Goal: Task Accomplishment & Management: Manage account settings

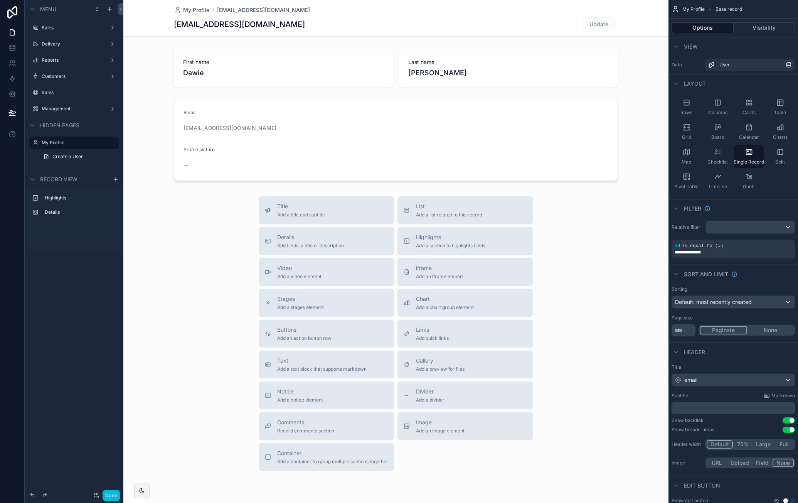
click at [61, 33] on div "Sales" at bounding box center [74, 28] width 86 height 12
click at [66, 27] on label "Sales" at bounding box center [73, 28] width 62 height 6
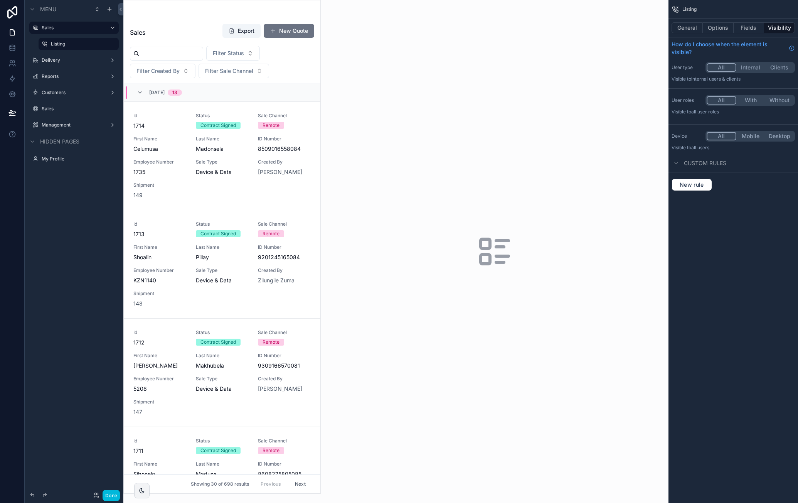
click at [63, 79] on label "Reports" at bounding box center [73, 76] width 62 height 6
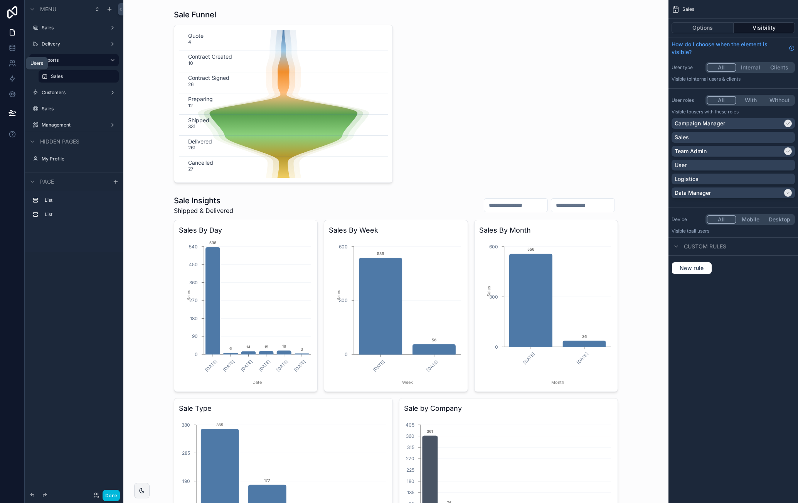
drag, startPoint x: 12, startPoint y: 61, endPoint x: 19, endPoint y: 62, distance: 6.6
click at [12, 61] on icon at bounding box center [11, 62] width 3 height 3
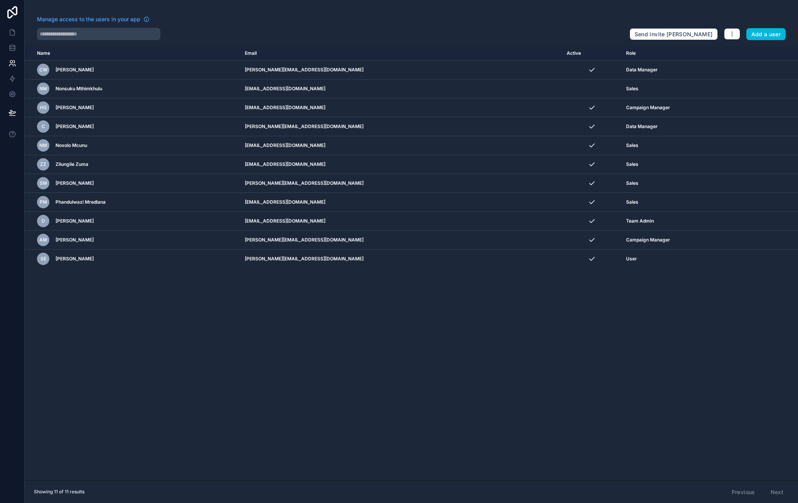
click at [0, 0] on icon "scrollable content" at bounding box center [0, 0] width 0 height 0
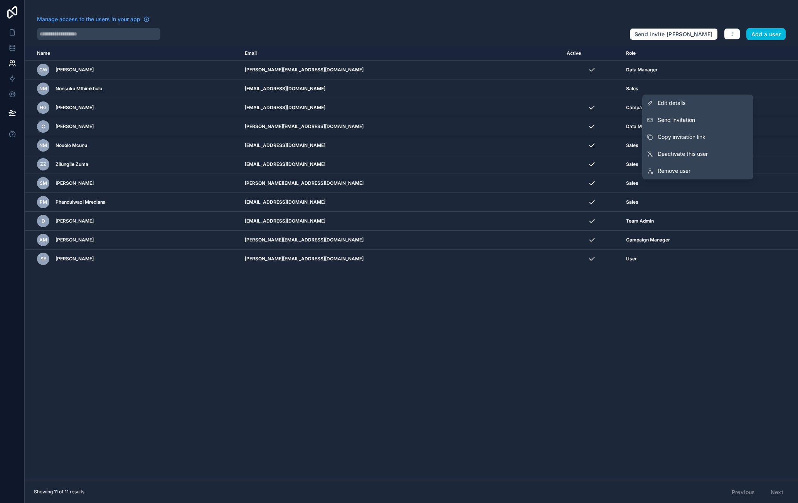
click at [706, 126] on button "Send invitation" at bounding box center [697, 119] width 111 height 17
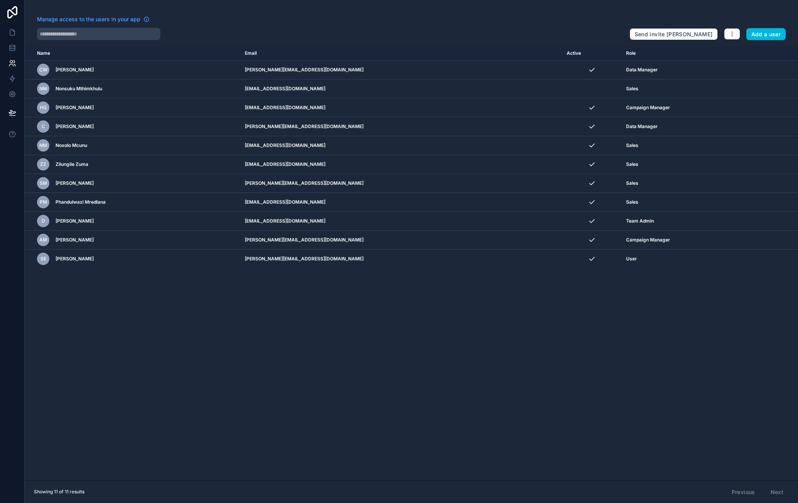
click at [11, 10] on icon at bounding box center [12, 12] width 10 height 12
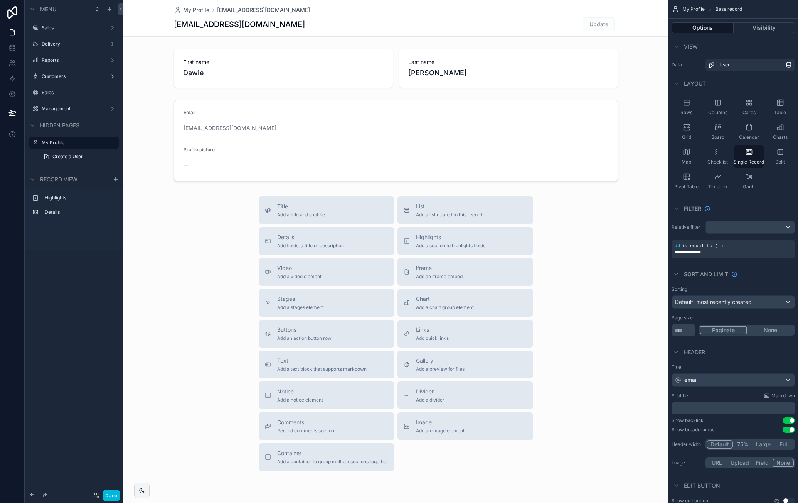
click at [55, 31] on div "Sales" at bounding box center [74, 28] width 65 height 6
click at [52, 29] on label "Sales" at bounding box center [73, 28] width 62 height 6
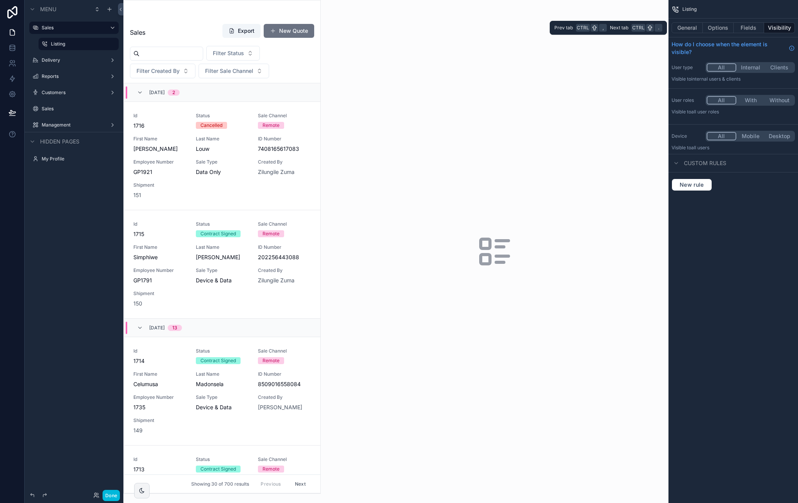
click at [717, 27] on button "Options" at bounding box center [718, 27] width 31 height 11
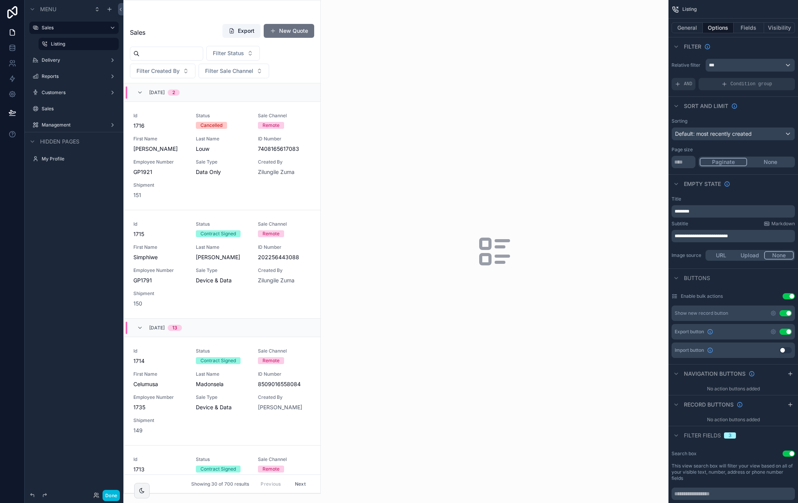
click at [685, 25] on button "General" at bounding box center [687, 27] width 31 height 11
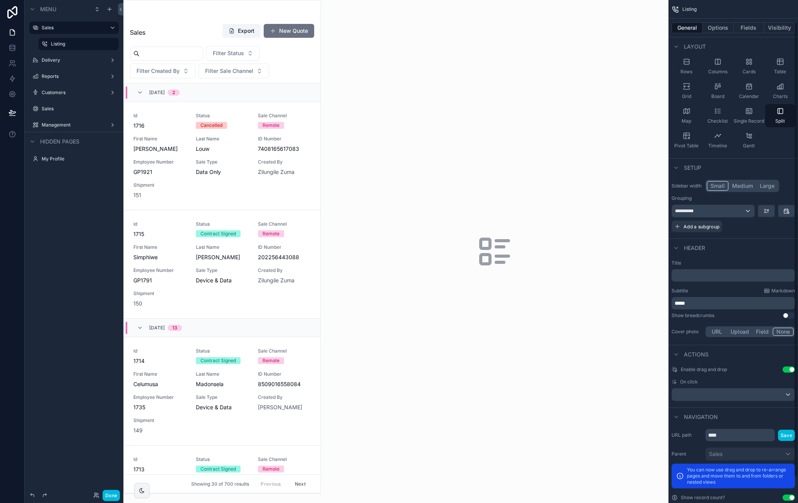
scroll to position [53, 0]
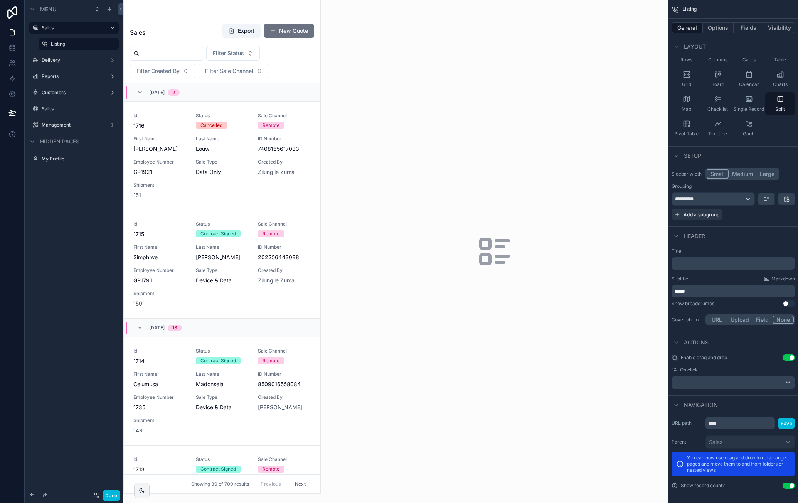
click at [237, 108] on div "scrollable content" at bounding box center [222, 246] width 197 height 493
click at [234, 165] on div "Sale Type Data Only" at bounding box center [222, 167] width 53 height 17
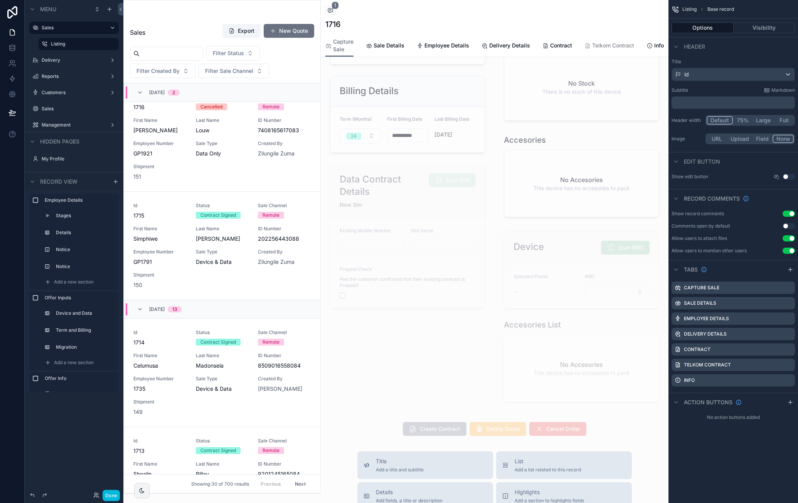
scroll to position [347, 0]
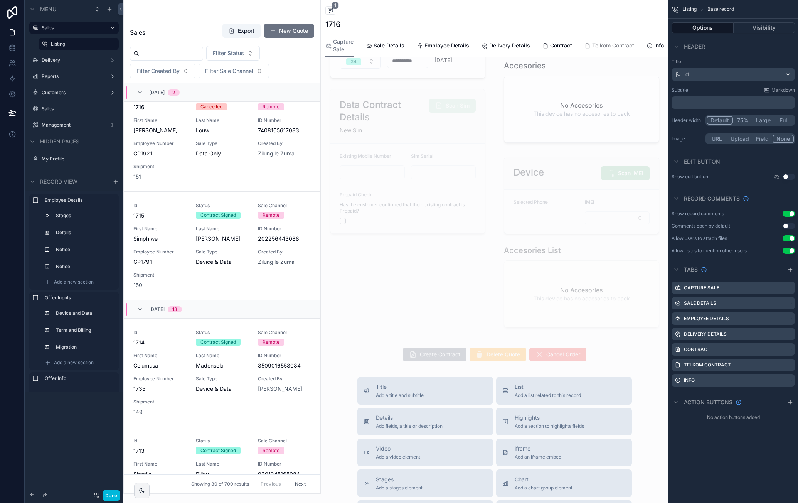
click at [618, 355] on div "scrollable content" at bounding box center [495, 354] width 348 height 20
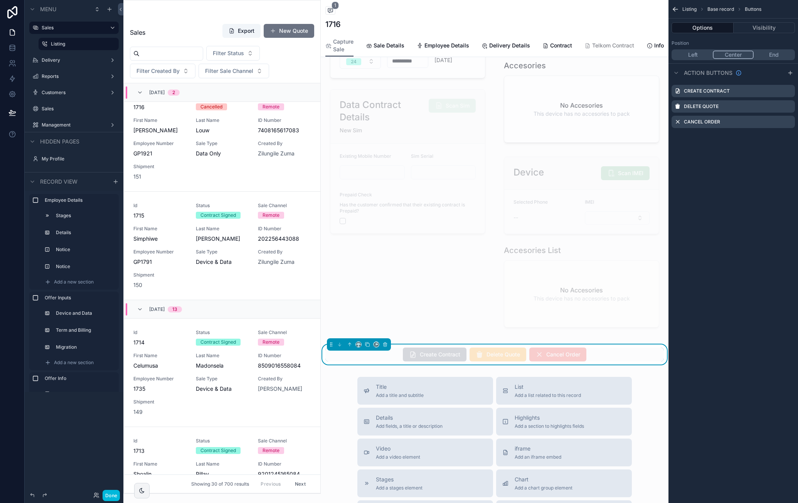
click at [0, 0] on icon "scrollable content" at bounding box center [0, 0] width 0 height 0
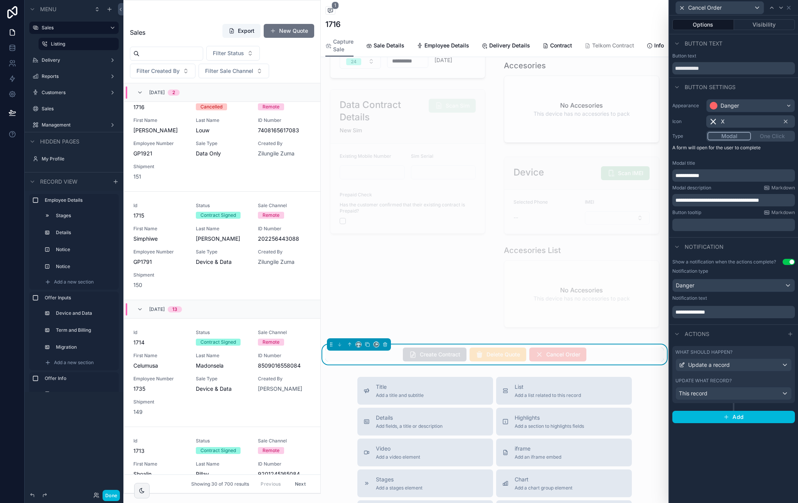
click at [746, 166] on div "**********" at bounding box center [733, 171] width 123 height 22
click at [676, 336] on icon at bounding box center [677, 334] width 6 height 6
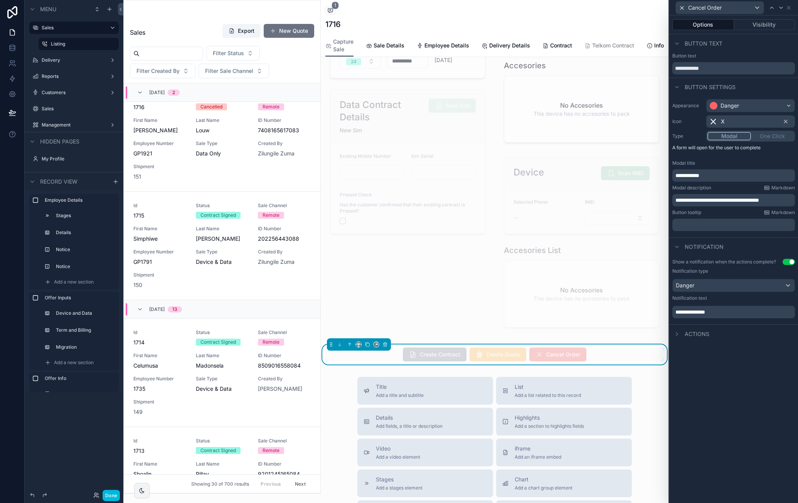
click at [677, 336] on icon at bounding box center [677, 334] width 6 height 6
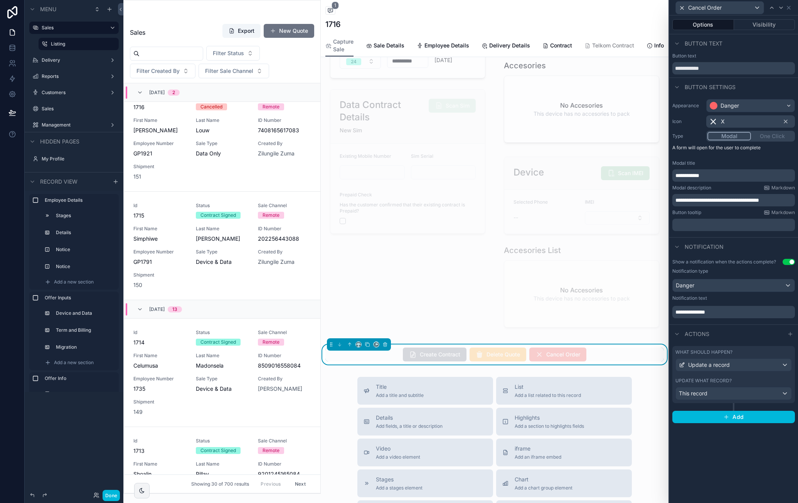
click at [773, 21] on button "Visibility" at bounding box center [764, 24] width 61 height 11
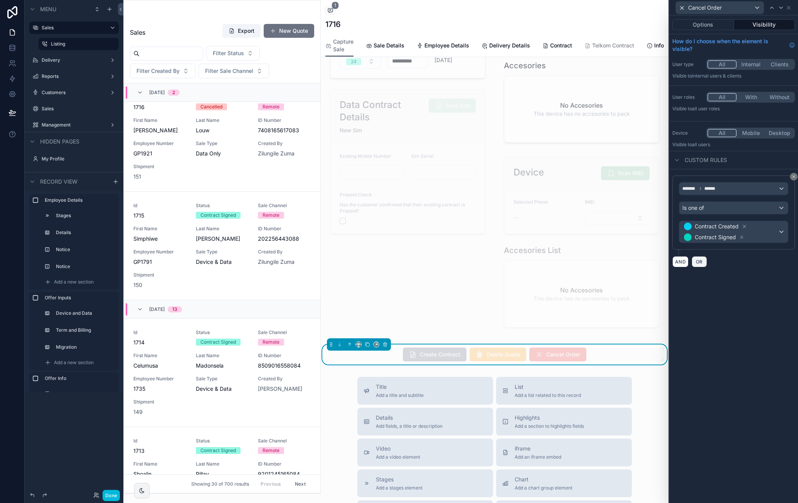
click at [700, 259] on span "OR" at bounding box center [699, 262] width 10 height 6
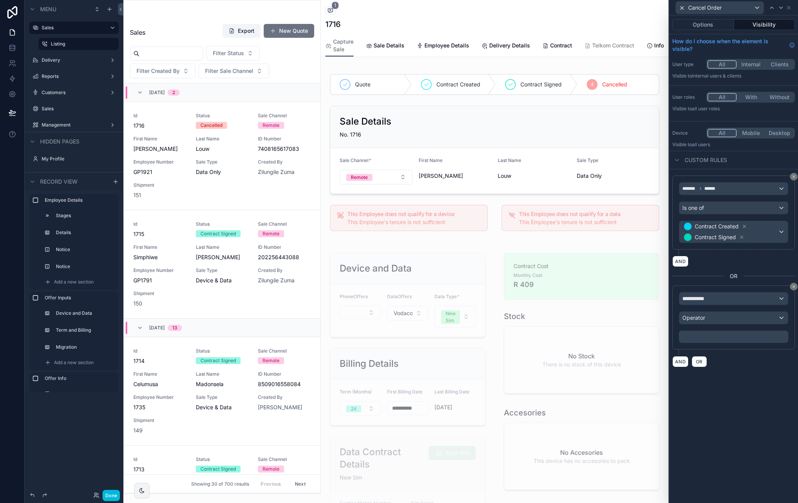
scroll to position [19, 0]
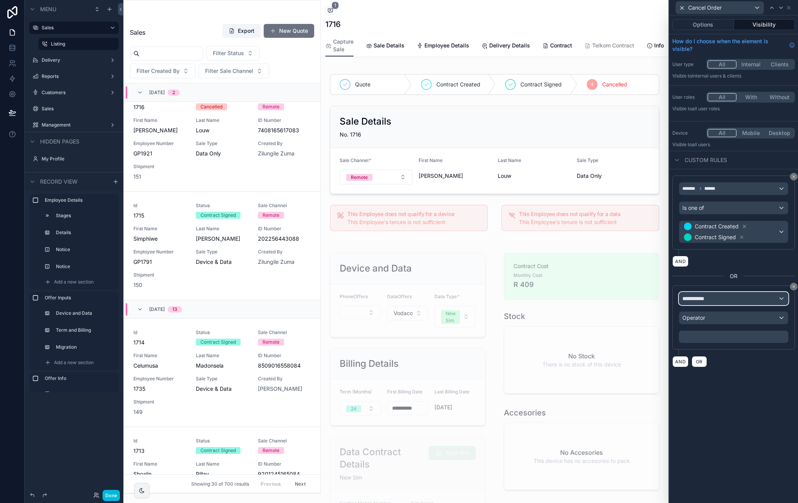
click at [722, 292] on div "**********" at bounding box center [733, 298] width 109 height 12
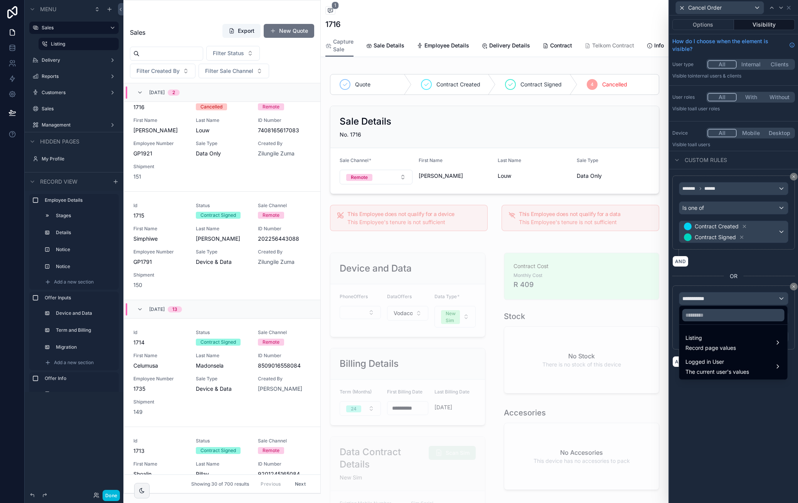
click at [731, 359] on span "Logged in User" at bounding box center [717, 361] width 64 height 9
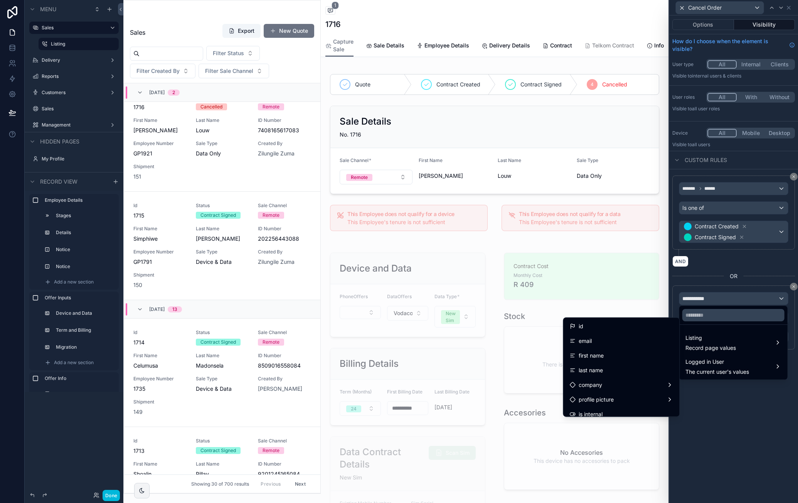
drag, startPoint x: 618, startPoint y: 397, endPoint x: 628, endPoint y: 359, distance: 39.5
click at [628, 359] on ul "id email first name last name company profile picture is internal role invitati…" at bounding box center [621, 367] width 116 height 99
click at [623, 388] on div "role" at bounding box center [621, 390] width 104 height 9
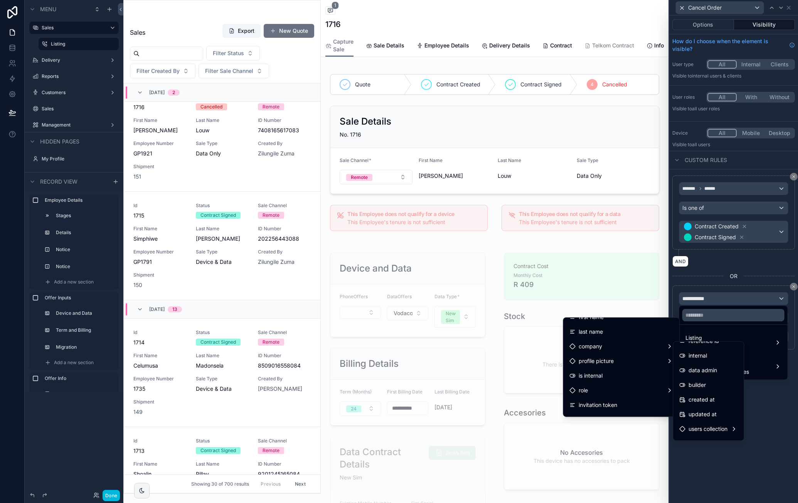
click at [719, 373] on div "data admin" at bounding box center [708, 369] width 58 height 9
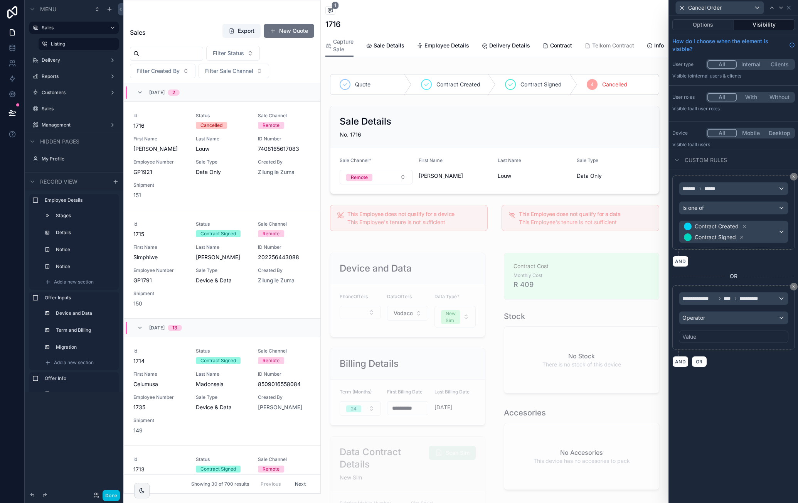
scroll to position [19, 0]
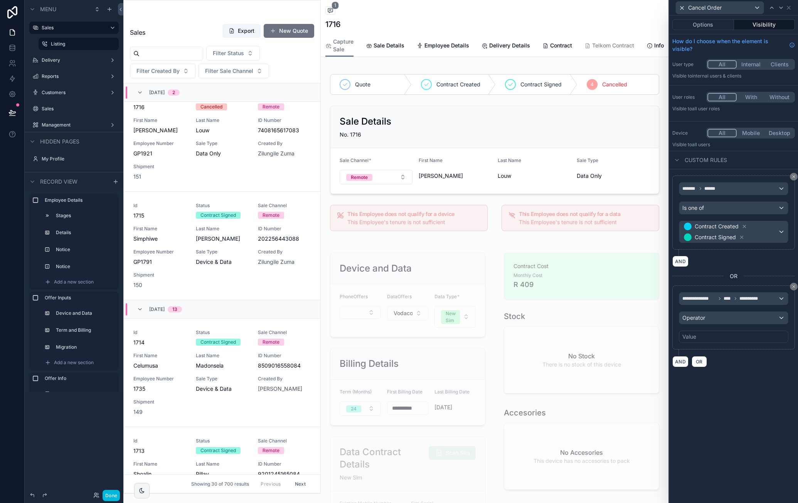
click at [721, 307] on div "**********" at bounding box center [733, 317] width 109 height 51
click at [722, 312] on div "Operator" at bounding box center [733, 317] width 109 height 12
click at [719, 355] on div "Is true" at bounding box center [733, 356] width 96 height 9
click at [763, 411] on div "**********" at bounding box center [733, 258] width 129 height 487
click at [707, 27] on button "Options" at bounding box center [703, 24] width 62 height 11
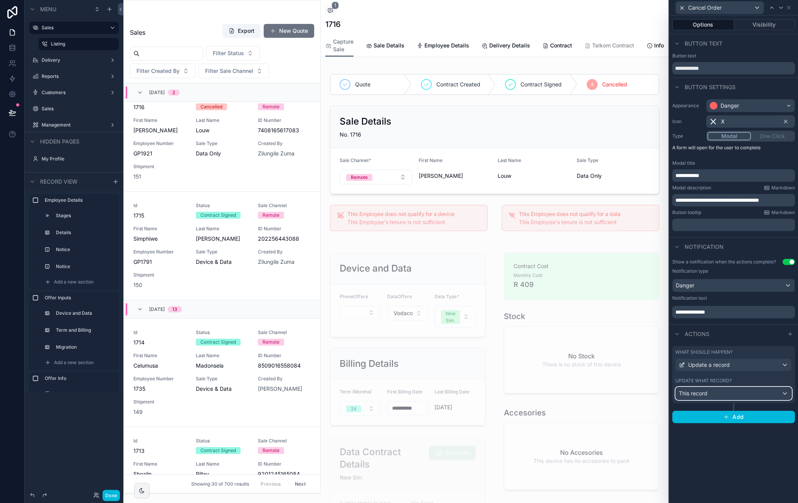
click at [786, 390] on div "This record" at bounding box center [734, 393] width 116 height 12
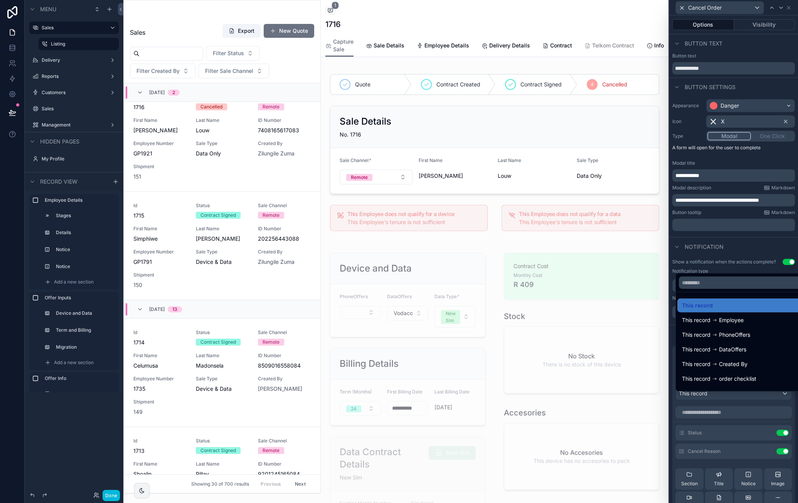
click at [790, 404] on div at bounding box center [733, 251] width 129 height 503
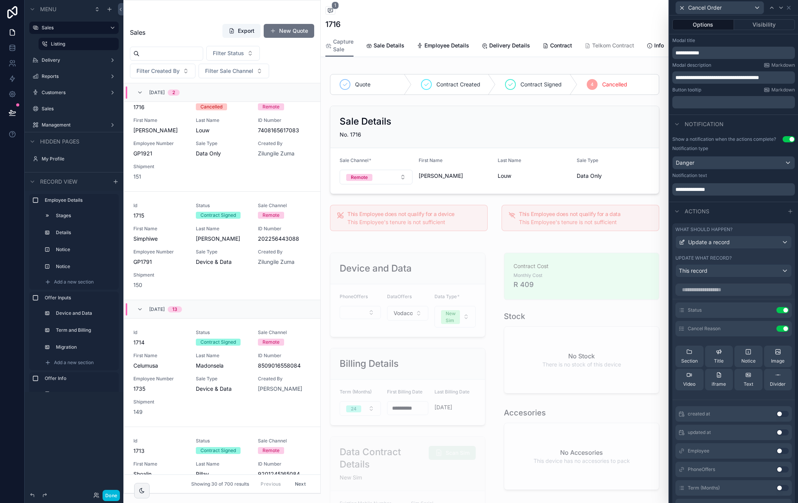
scroll to position [120, 0]
click at [0, 0] on icon at bounding box center [0, 0] width 0 height 0
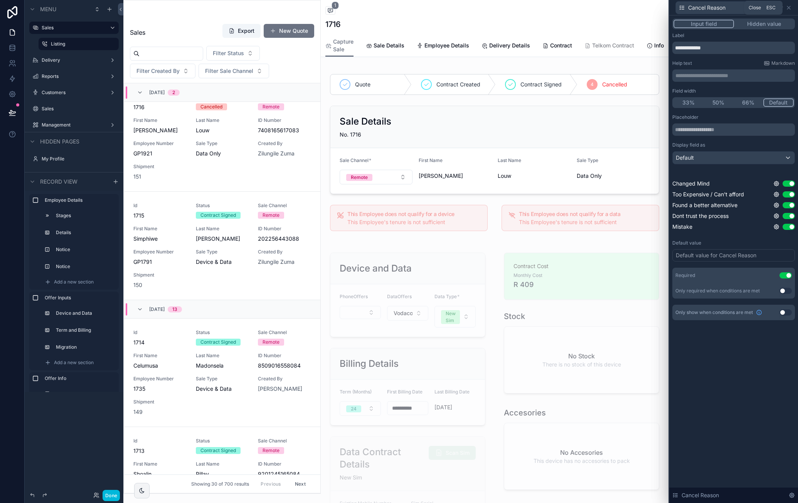
click at [790, 8] on icon at bounding box center [789, 8] width 6 height 6
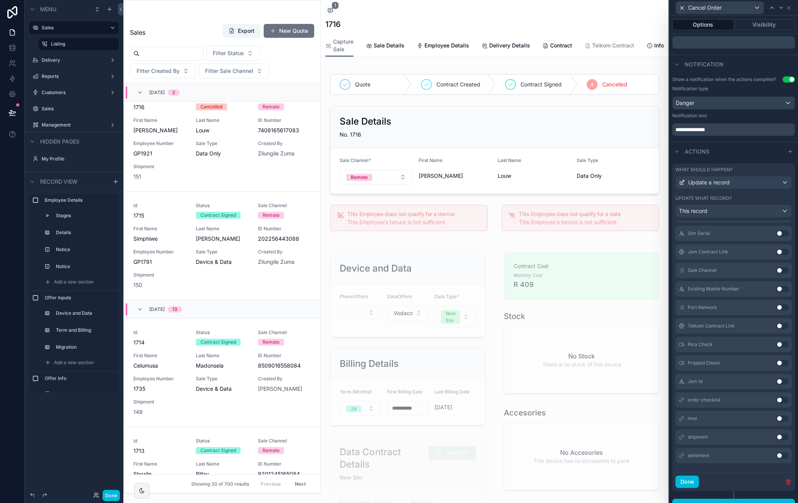
scroll to position [197, 0]
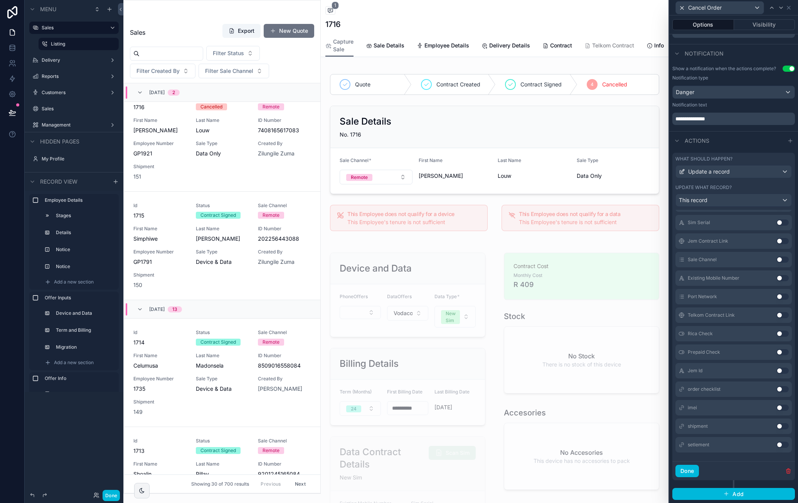
click at [692, 472] on button "Done" at bounding box center [687, 471] width 24 height 12
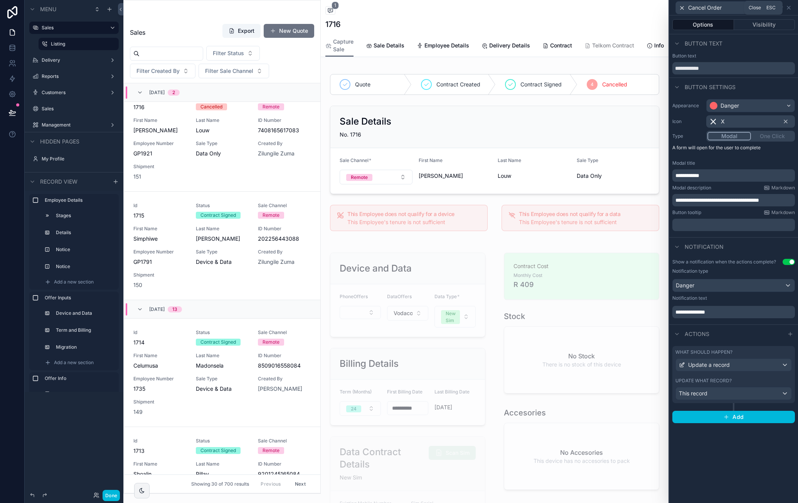
click at [789, 7] on icon at bounding box center [789, 8] width 6 height 6
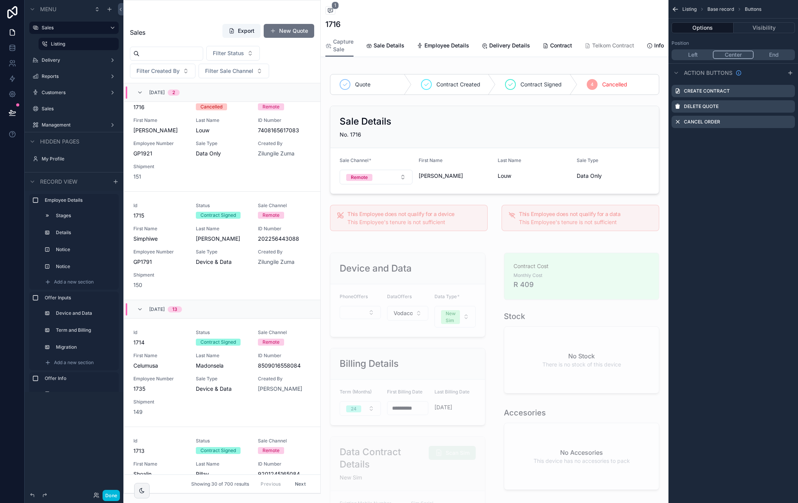
click at [110, 492] on button "Done" at bounding box center [111, 495] width 17 height 11
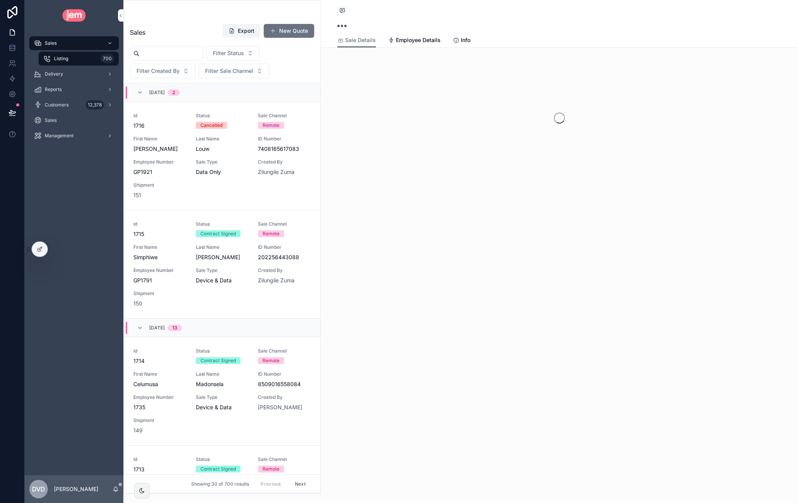
scroll to position [19, 0]
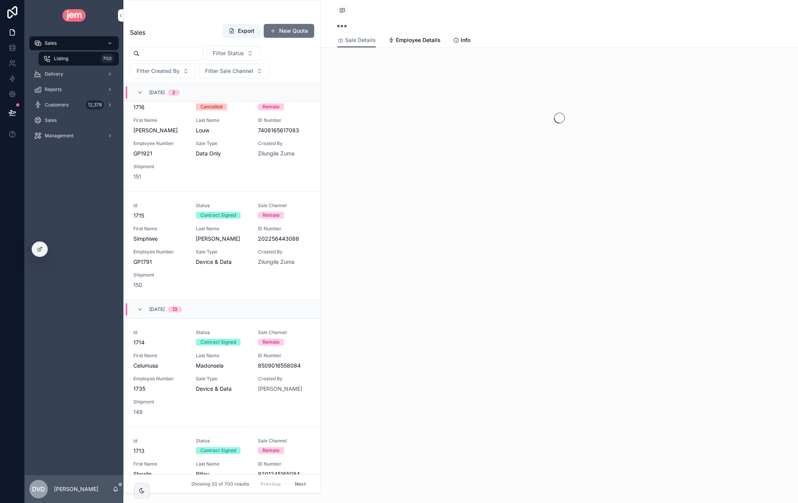
click at [175, 219] on div "Id 1715 Status Contract Signed Sale Channel Remote First Name Simphiwe Last Nam…" at bounding box center [222, 245] width 178 height 86
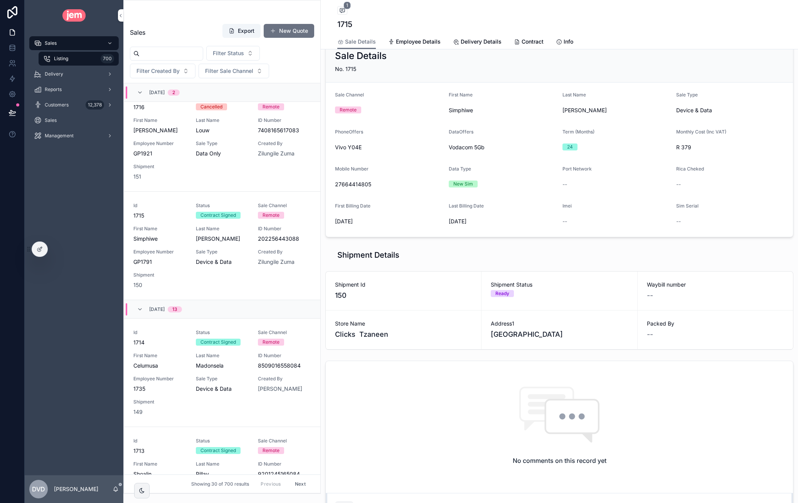
scroll to position [180, 0]
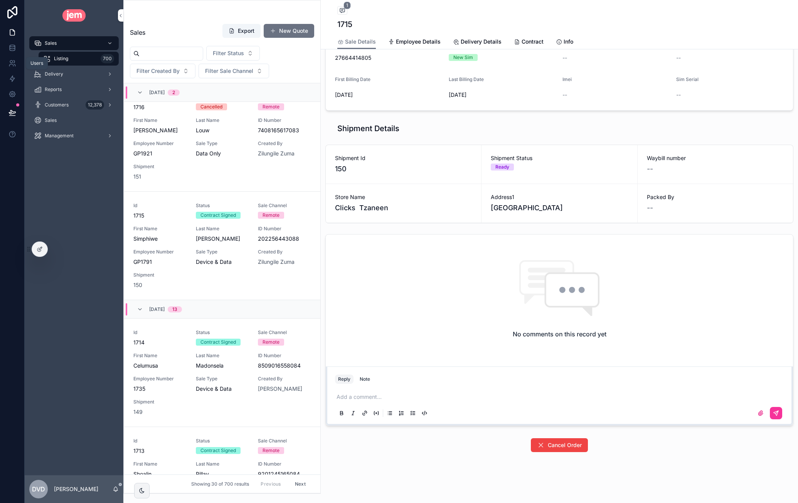
click at [15, 60] on icon at bounding box center [12, 63] width 8 height 8
click at [35, 251] on div at bounding box center [39, 249] width 15 height 15
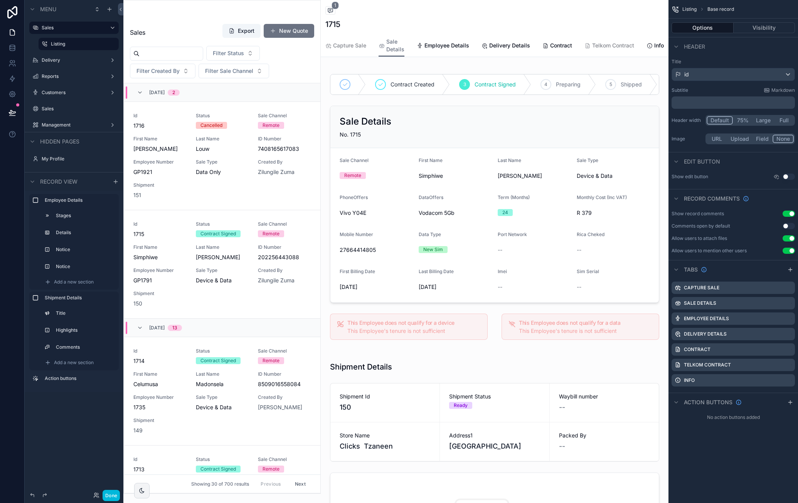
scroll to position [127, 0]
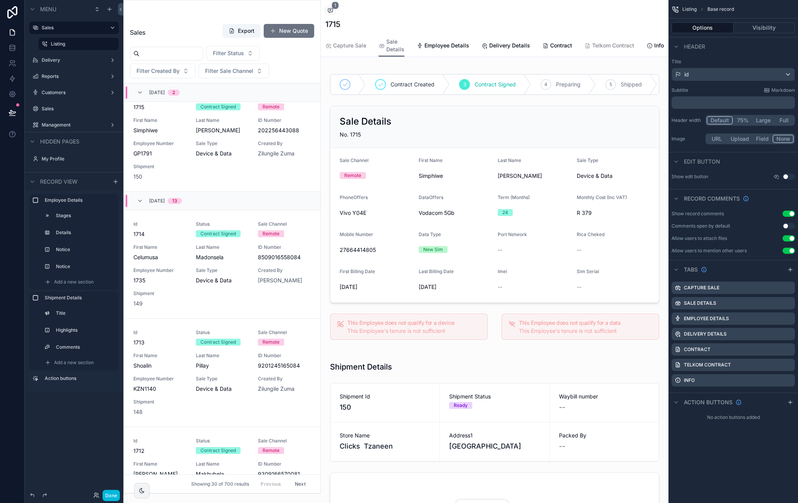
click at [468, 135] on div "scrollable content" at bounding box center [495, 206] width 348 height 281
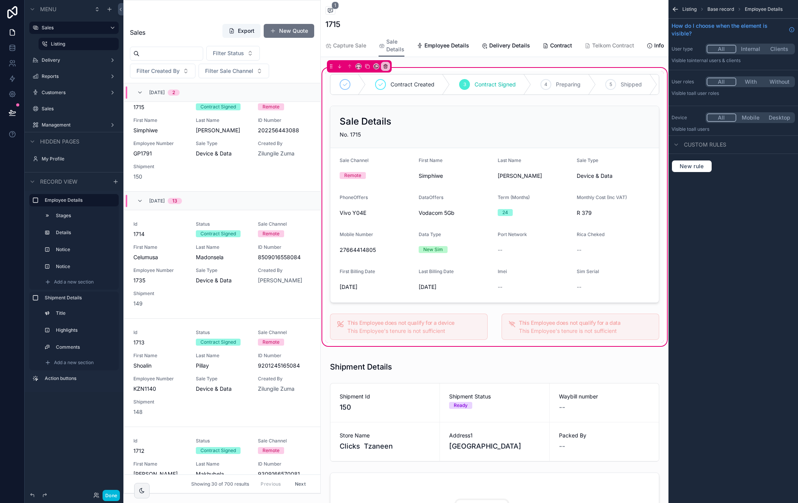
click at [720, 9] on span "Base record" at bounding box center [720, 9] width 27 height 6
click at [686, 9] on span "Listing" at bounding box center [689, 9] width 14 height 6
click at [674, 8] on icon "scrollable content" at bounding box center [674, 8] width 2 height 2
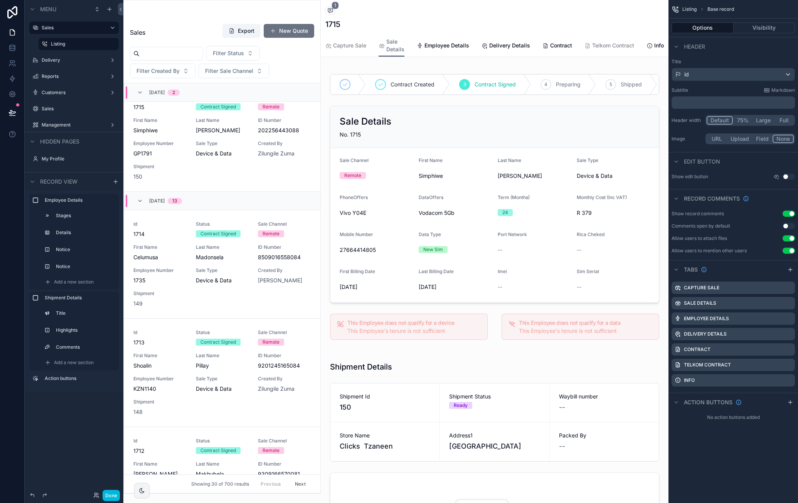
click at [352, 44] on span "Capture Sale" at bounding box center [349, 46] width 33 height 8
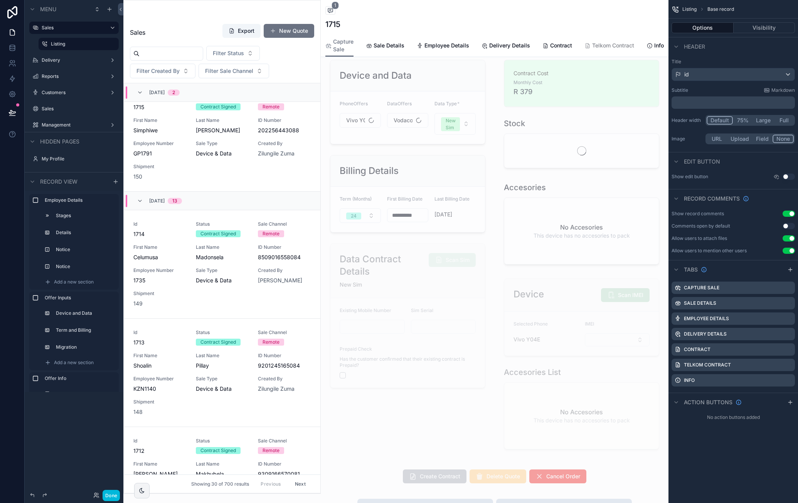
scroll to position [386, 0]
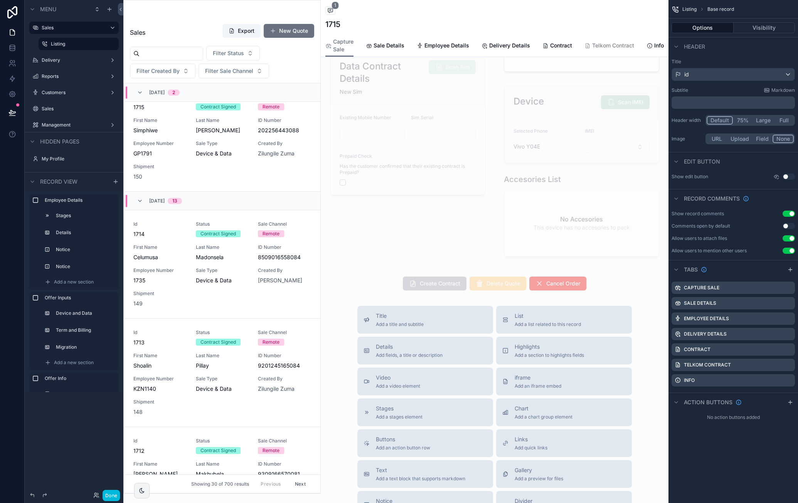
click at [595, 293] on div "scrollable content" at bounding box center [495, 283] width 348 height 20
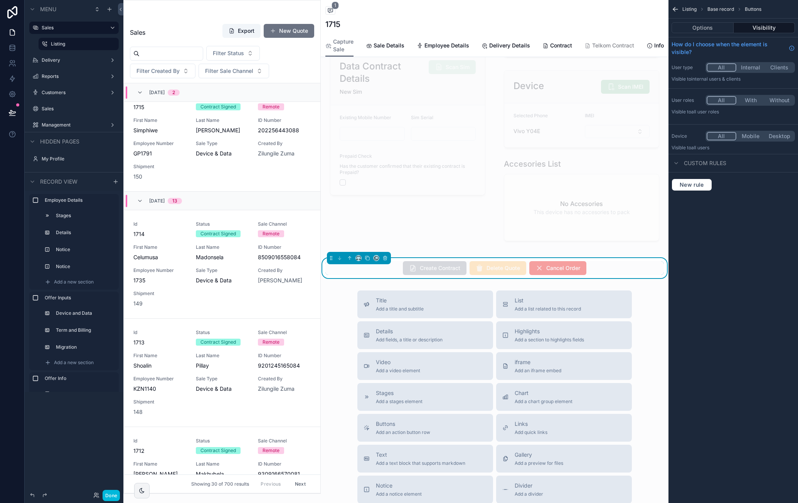
click at [716, 24] on button "Options" at bounding box center [703, 27] width 62 height 11
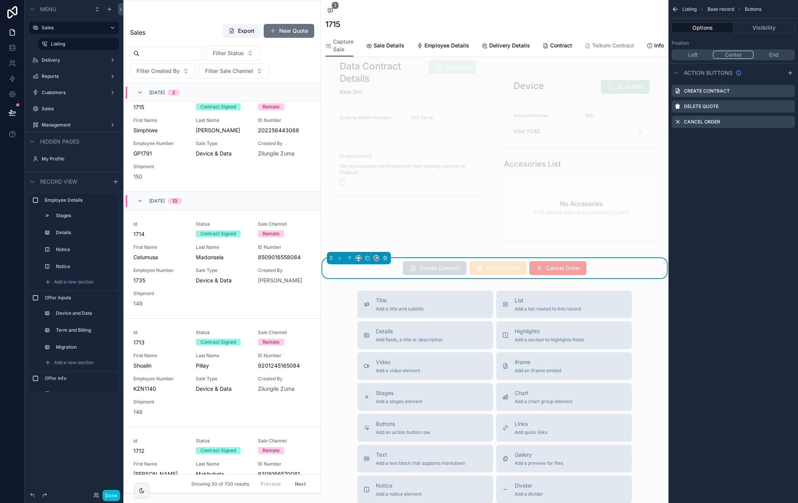
click at [0, 0] on icon "scrollable content" at bounding box center [0, 0] width 0 height 0
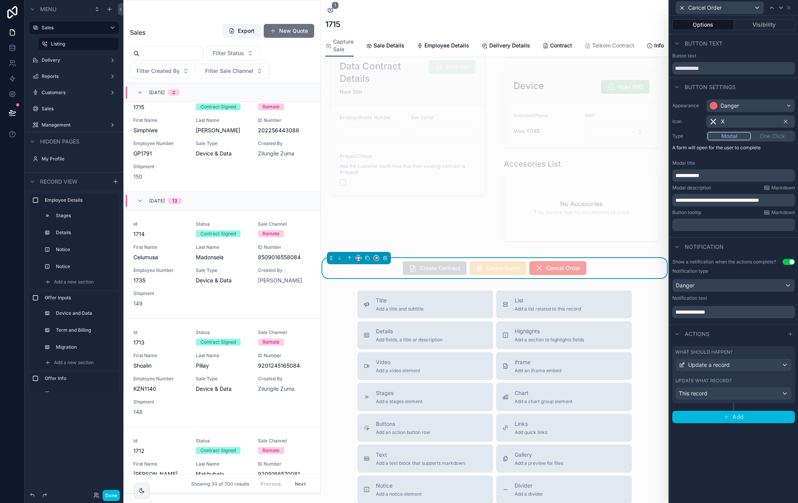
click at [741, 414] on span "Add" at bounding box center [737, 416] width 11 height 7
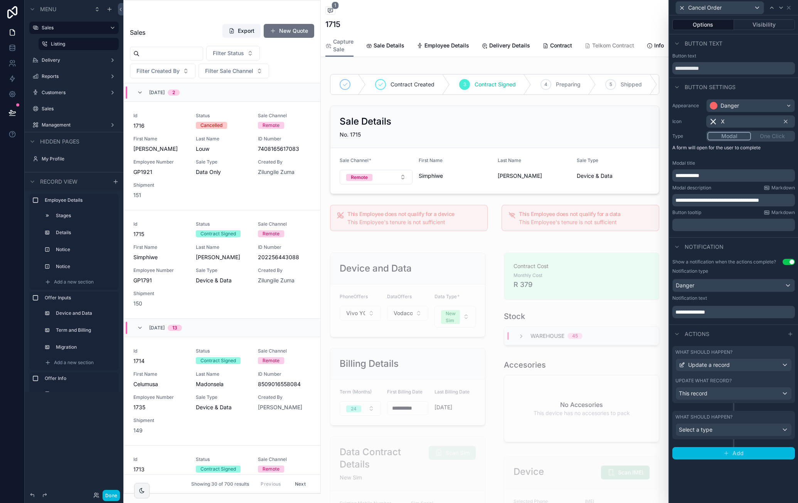
scroll to position [127, 0]
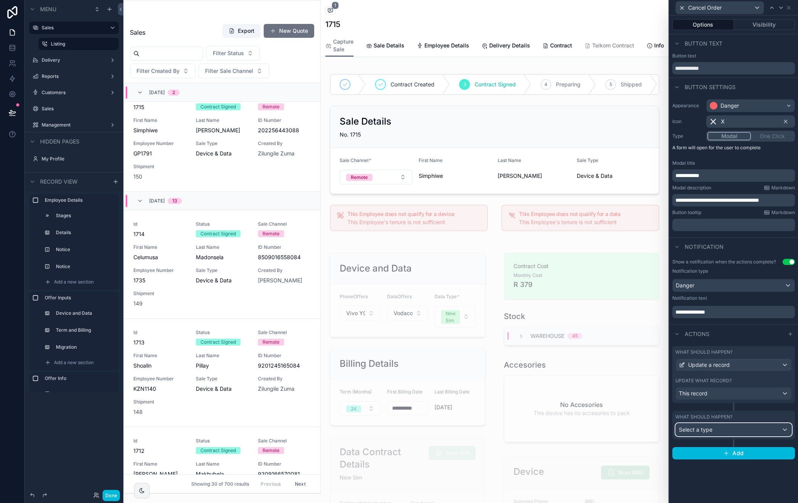
click at [731, 428] on div "Select a type" at bounding box center [734, 429] width 116 height 12
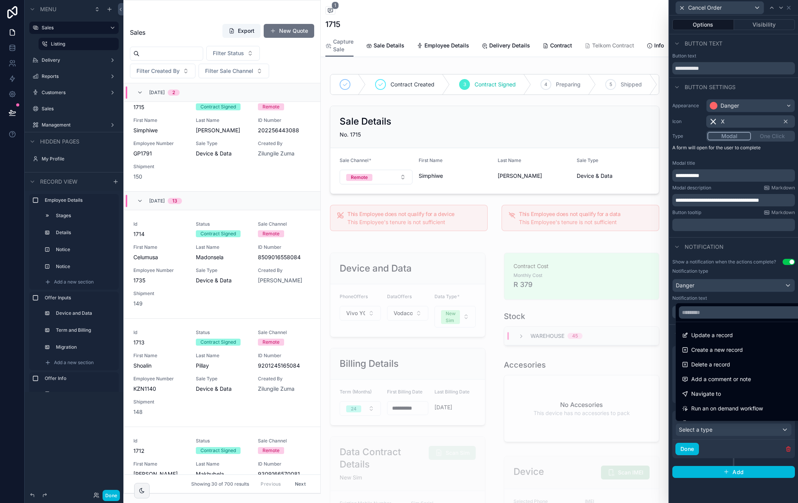
click at [754, 376] on div "Add a comment or note" at bounding box center [742, 378] width 121 height 9
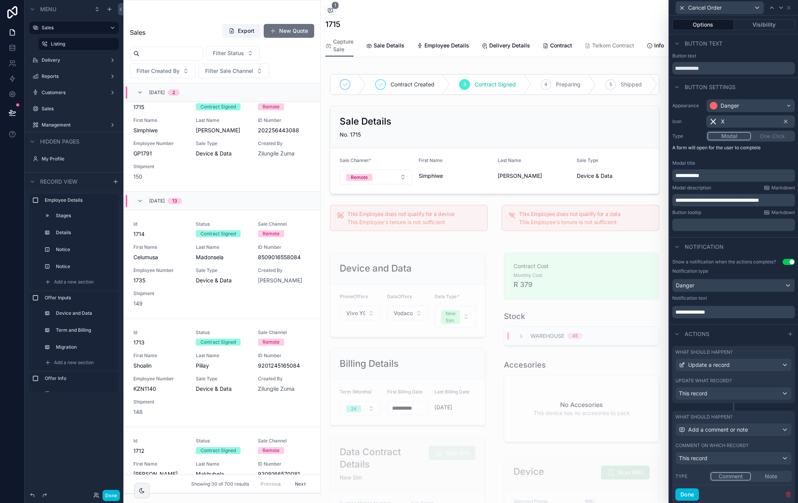
scroll to position [27, 0]
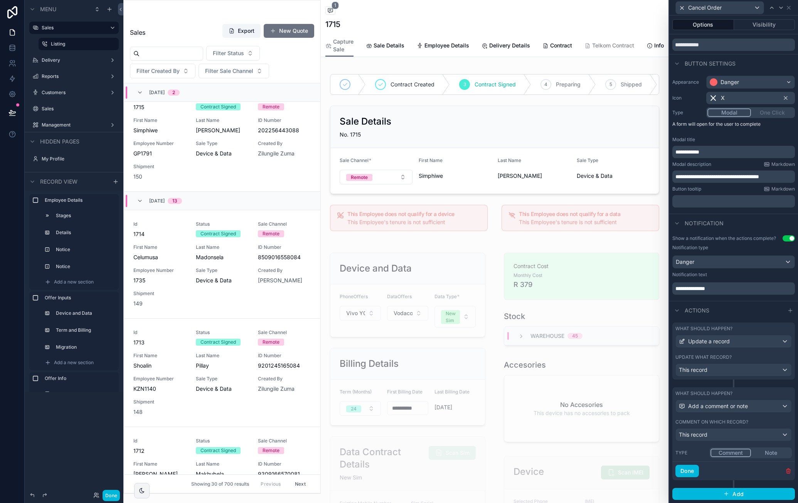
drag, startPoint x: 729, startPoint y: 395, endPoint x: 729, endPoint y: 388, distance: 6.6
click at [729, 388] on div "What should happen? Add a comment or note Comment on which record? This record …" at bounding box center [733, 424] width 123 height 74
click at [755, 434] on div "This record" at bounding box center [734, 434] width 116 height 12
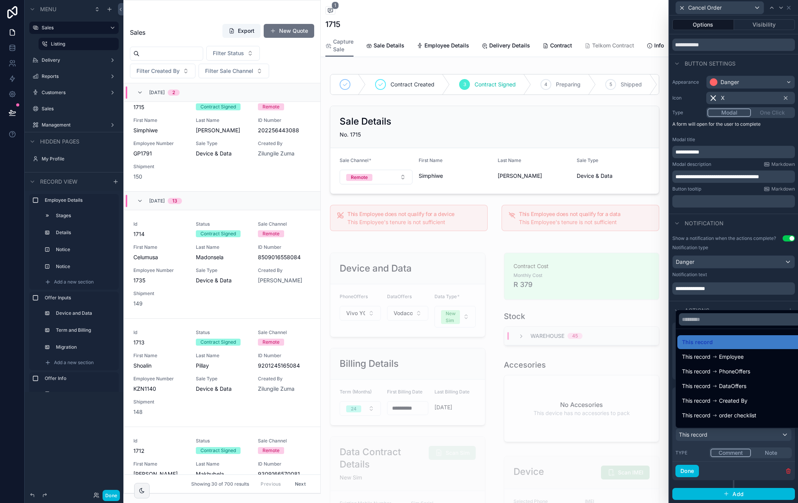
click at [755, 434] on div at bounding box center [733, 251] width 129 height 503
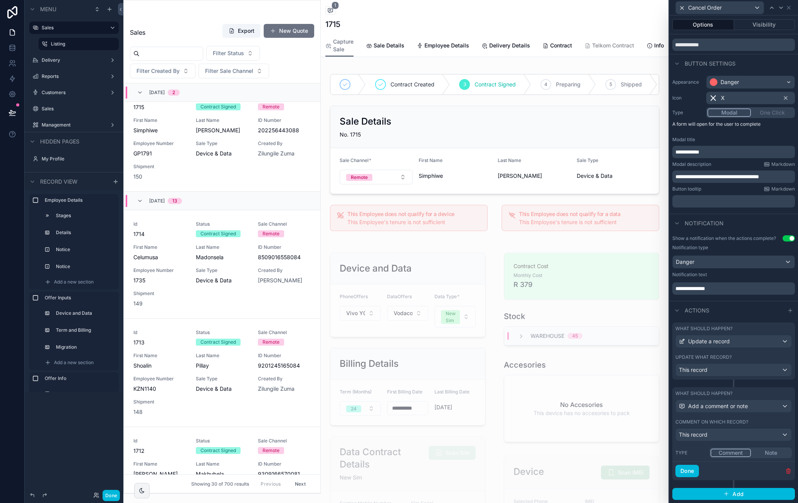
click at [691, 468] on button "Done" at bounding box center [687, 471] width 24 height 12
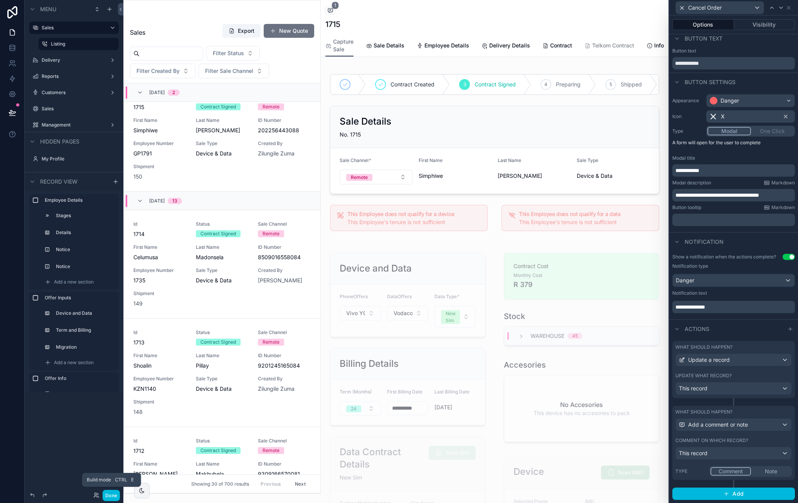
click at [114, 498] on button "Done" at bounding box center [111, 495] width 17 height 11
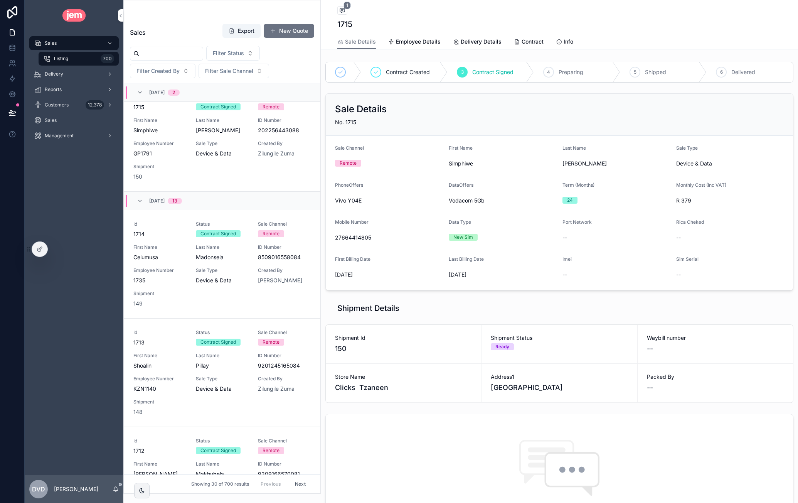
scroll to position [242, 0]
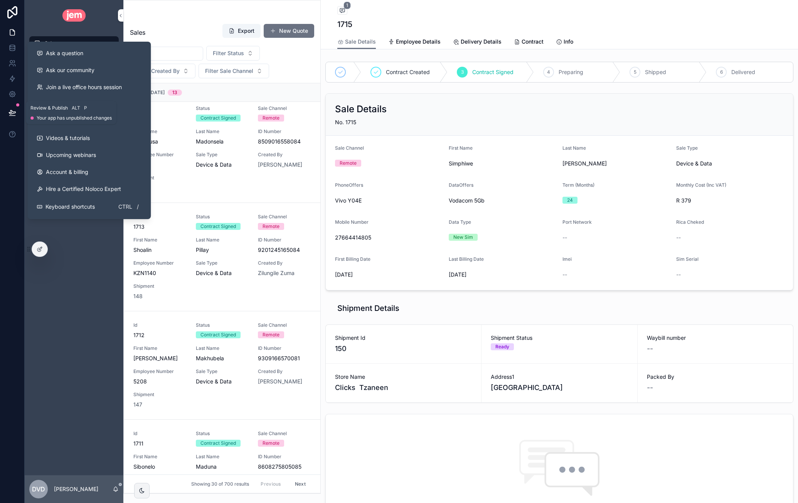
click at [13, 111] on icon at bounding box center [12, 113] width 8 height 8
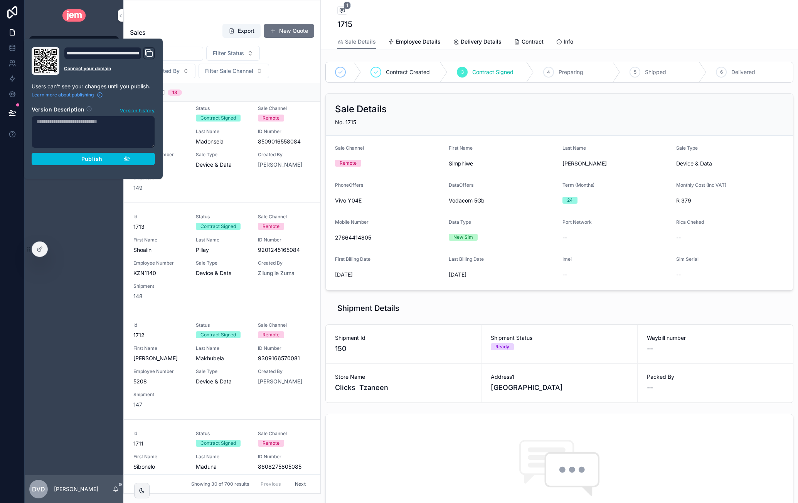
click at [63, 152] on section "Version Description Version history Publish" at bounding box center [93, 133] width 123 height 64
click at [64, 155] on div "Publish" at bounding box center [93, 158] width 73 height 7
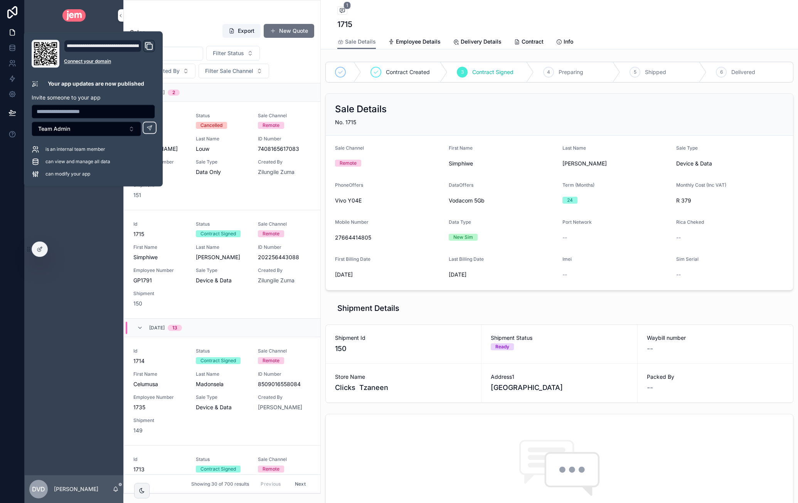
scroll to position [127, 0]
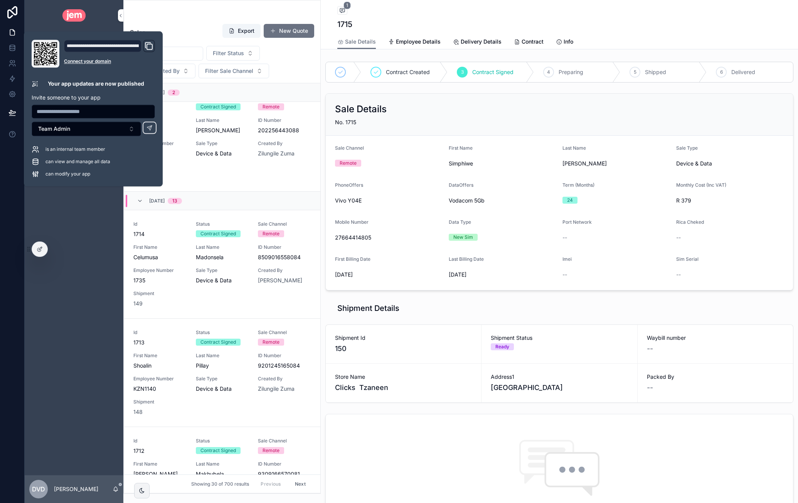
click at [92, 222] on div "Sales Listing 700 Delivery Reports Customers 12,378 Sales Management" at bounding box center [74, 253] width 99 height 444
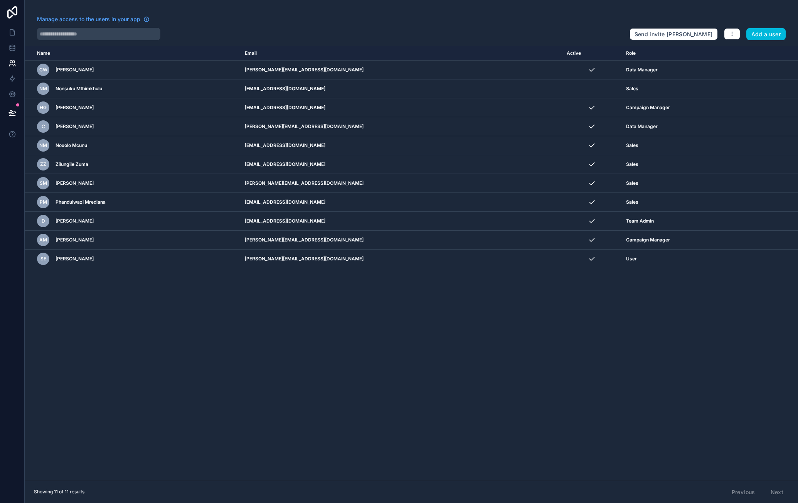
click at [0, 0] on icon "scrollable content" at bounding box center [0, 0] width 0 height 0
click at [211, 64] on div "CW [PERSON_NAME]" at bounding box center [136, 70] width 199 height 12
click at [419, 72] on td "[PERSON_NAME][EMAIL_ADDRESS][DOMAIN_NAME]" at bounding box center [401, 70] width 322 height 19
click at [14, 92] on icon at bounding box center [12, 94] width 6 height 6
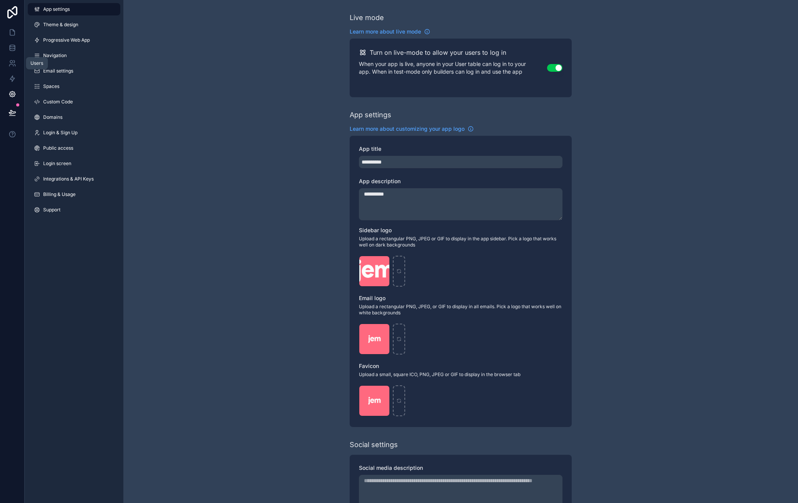
click at [9, 65] on icon at bounding box center [12, 63] width 8 height 8
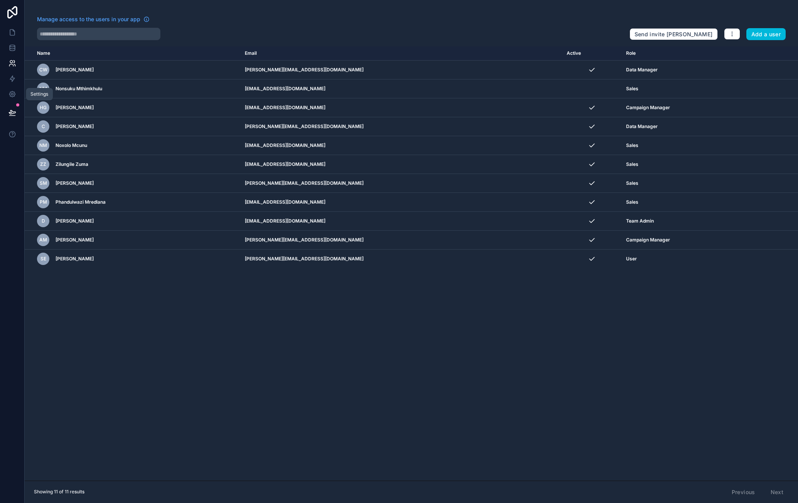
click at [9, 92] on icon at bounding box center [12, 94] width 8 height 8
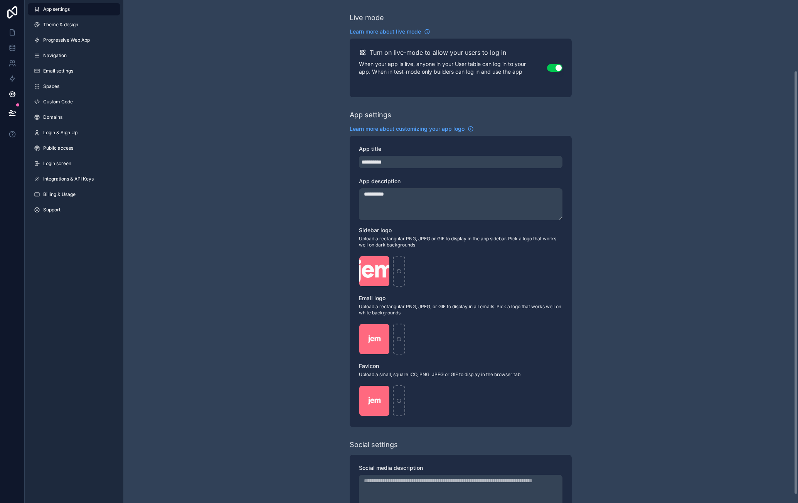
scroll to position [93, 0]
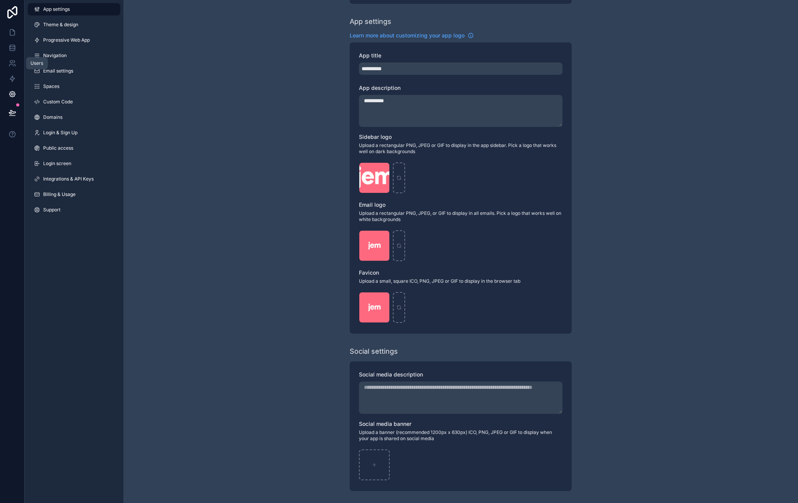
click at [14, 63] on icon at bounding box center [12, 63] width 8 height 8
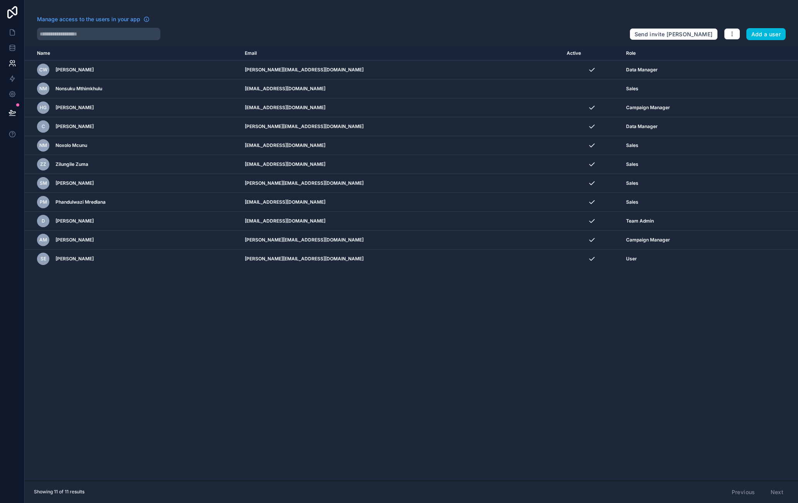
click at [103, 68] on div "CW [PERSON_NAME]" at bounding box center [136, 70] width 199 height 12
click at [108, 20] on span "Manage access to the users in your app" at bounding box center [88, 19] width 103 height 8
click at [0, 0] on icon "scrollable content" at bounding box center [0, 0] width 0 height 0
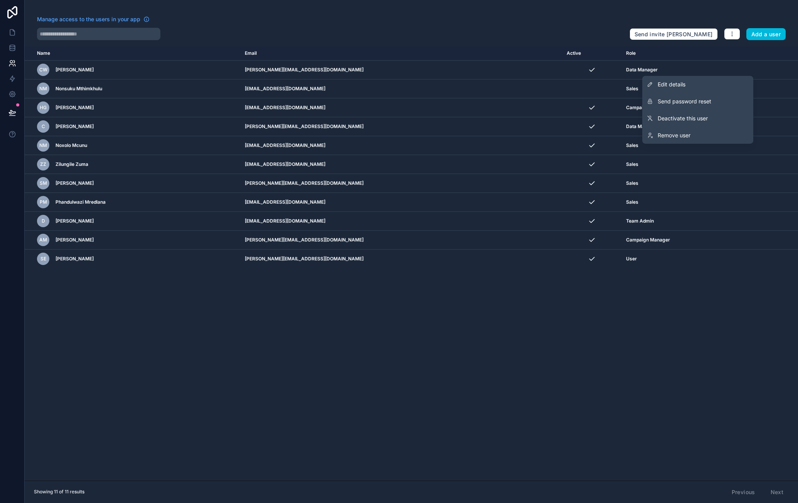
click at [709, 82] on link "Edit details" at bounding box center [697, 84] width 111 height 17
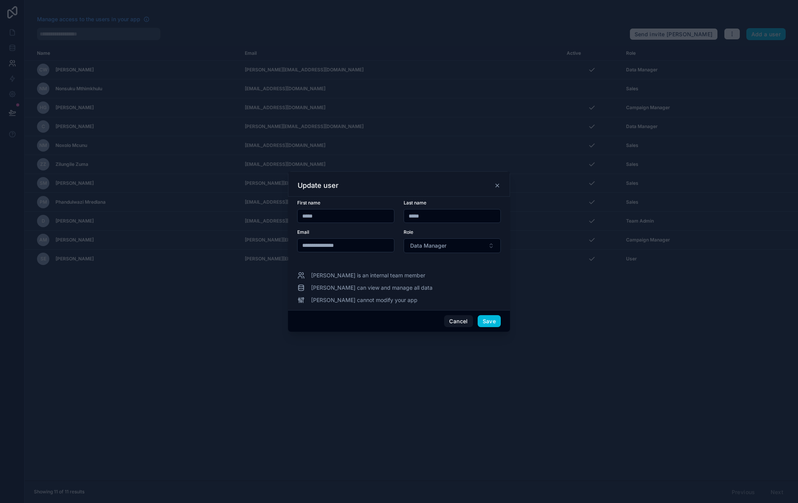
click at [493, 322] on button "Save" at bounding box center [489, 321] width 23 height 12
click at [490, 323] on button "Save" at bounding box center [489, 321] width 23 height 12
click at [497, 185] on icon at bounding box center [497, 185] width 3 height 3
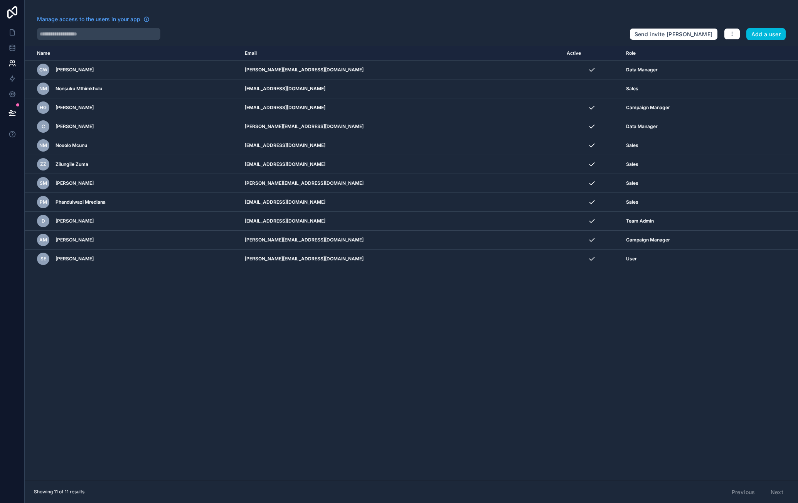
click at [472, 367] on div "Name Email Active Role [DOMAIN_NAME] CW [PERSON_NAME] [PERSON_NAME][EMAIL_ADDRE…" at bounding box center [411, 263] width 773 height 434
click at [732, 35] on icon "button" at bounding box center [732, 34] width 6 height 6
click at [743, 49] on link "Manage roles" at bounding box center [748, 52] width 48 height 12
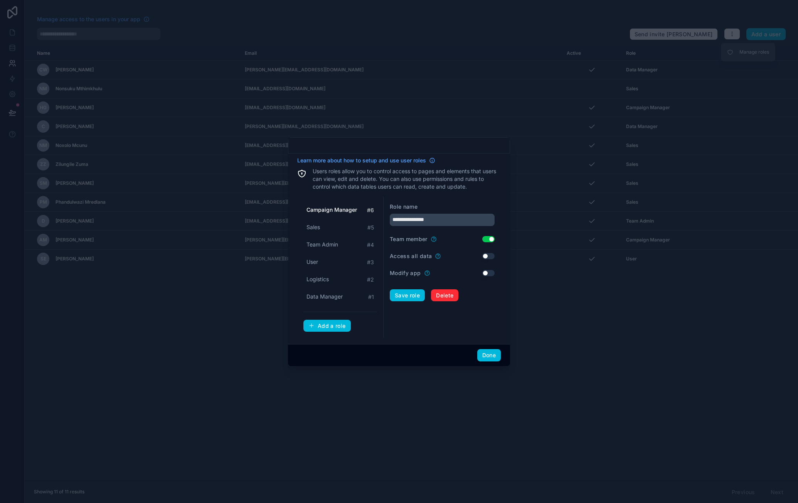
click at [347, 209] on span "Campaign Manager" at bounding box center [331, 210] width 51 height 8
click at [334, 229] on div "Sales # 5" at bounding box center [340, 227] width 74 height 14
click at [320, 244] on span "Team Admin" at bounding box center [322, 245] width 32 height 8
click at [332, 263] on div "User # 3" at bounding box center [340, 262] width 74 height 14
click at [323, 277] on span "Logistics" at bounding box center [317, 279] width 22 height 8
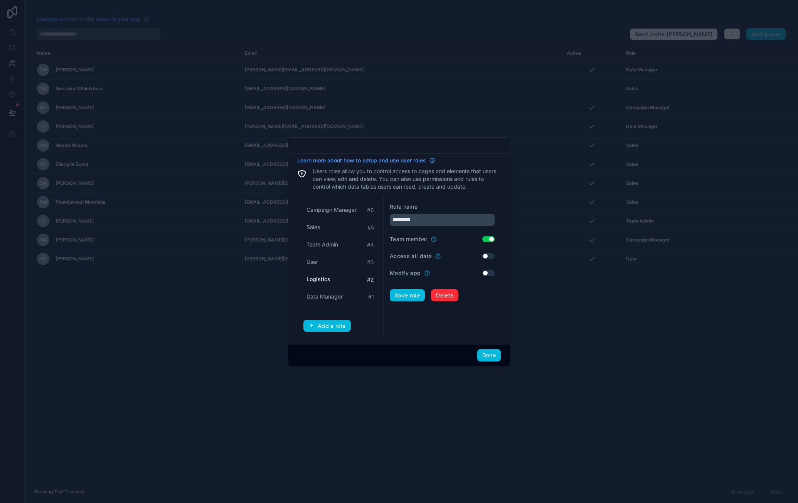
click at [326, 297] on span "Data Manager" at bounding box center [324, 297] width 36 height 8
type input "**********"
click at [493, 353] on button "Done" at bounding box center [489, 355] width 24 height 12
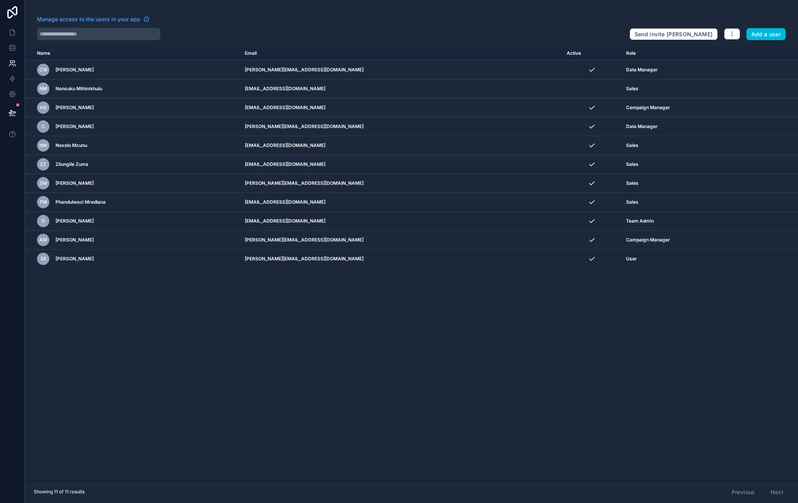
click at [231, 328] on div "Name Email Active Role [DOMAIN_NAME] CW [PERSON_NAME] [PERSON_NAME][EMAIL_ADDRE…" at bounding box center [411, 263] width 773 height 434
